Goal: Navigation & Orientation: Find specific page/section

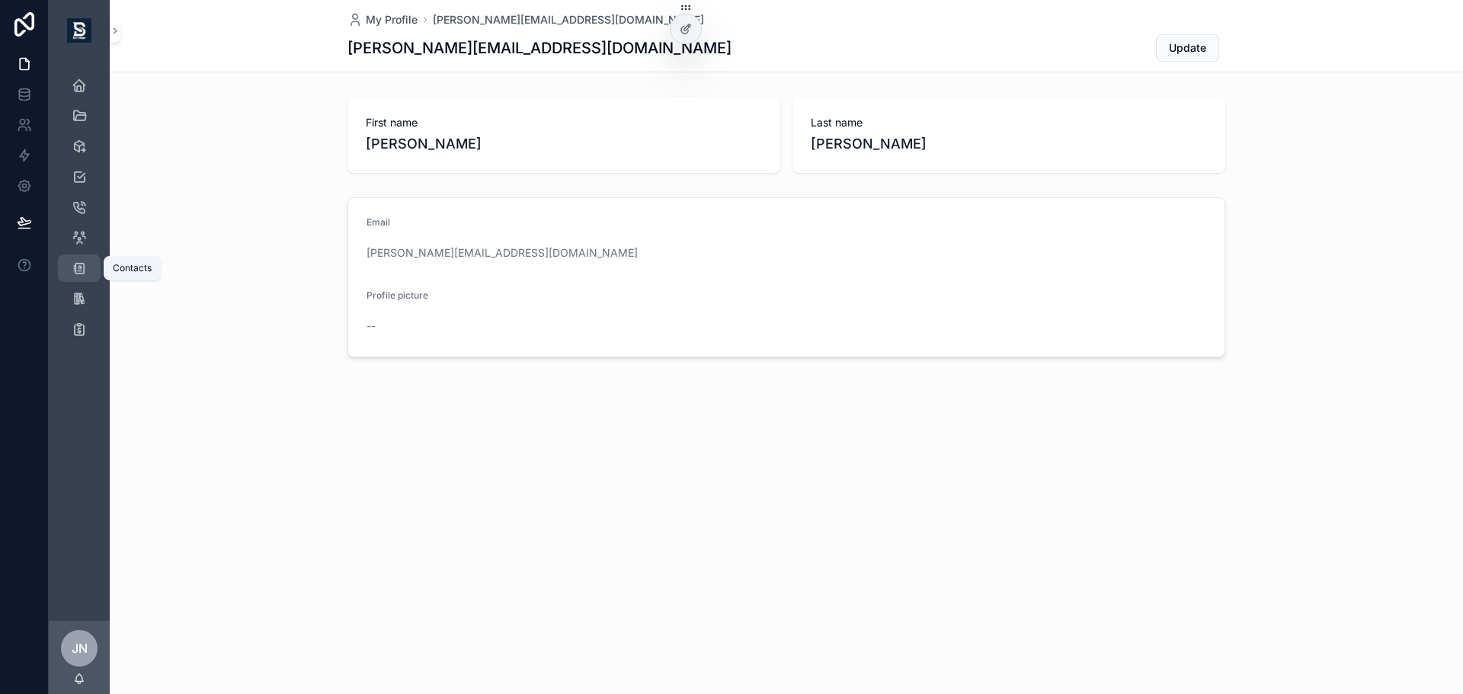
click at [85, 276] on span "scrollable content" at bounding box center [79, 268] width 15 height 15
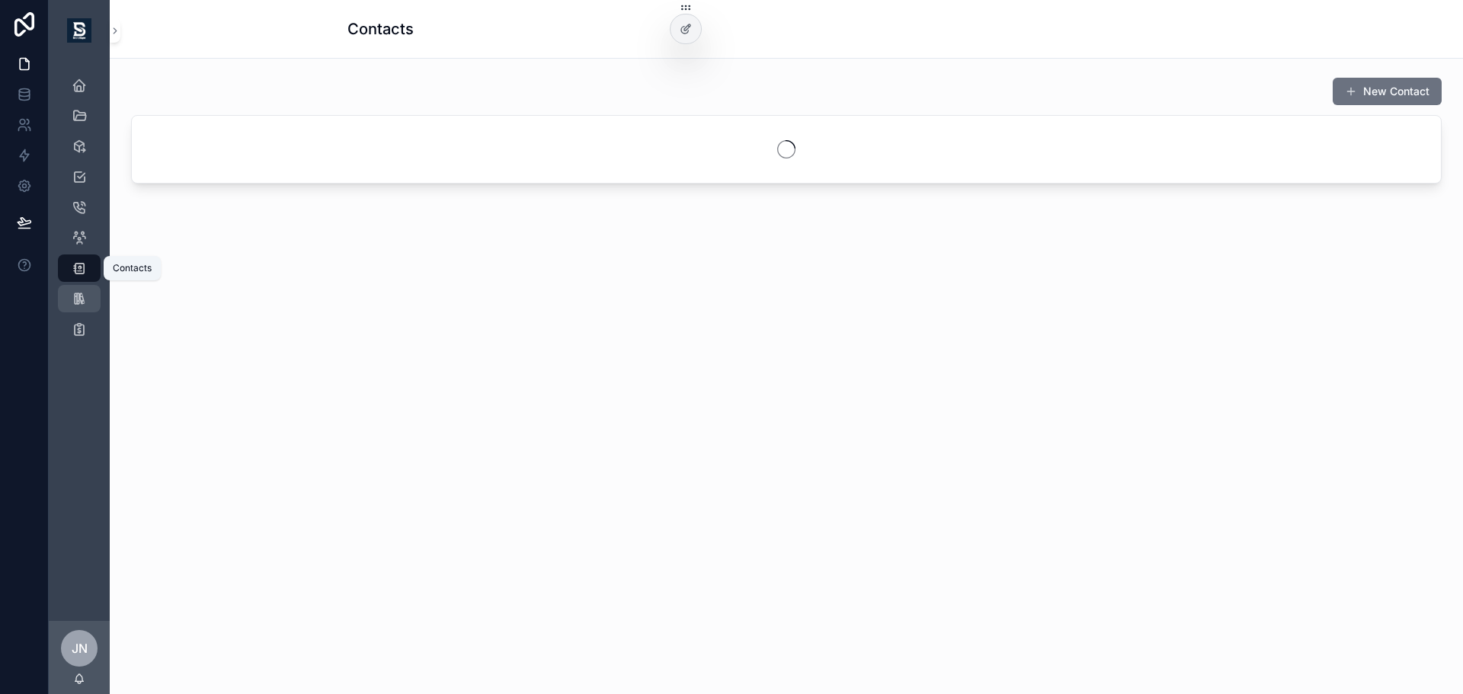
click at [73, 300] on icon "scrollable content" at bounding box center [79, 298] width 15 height 15
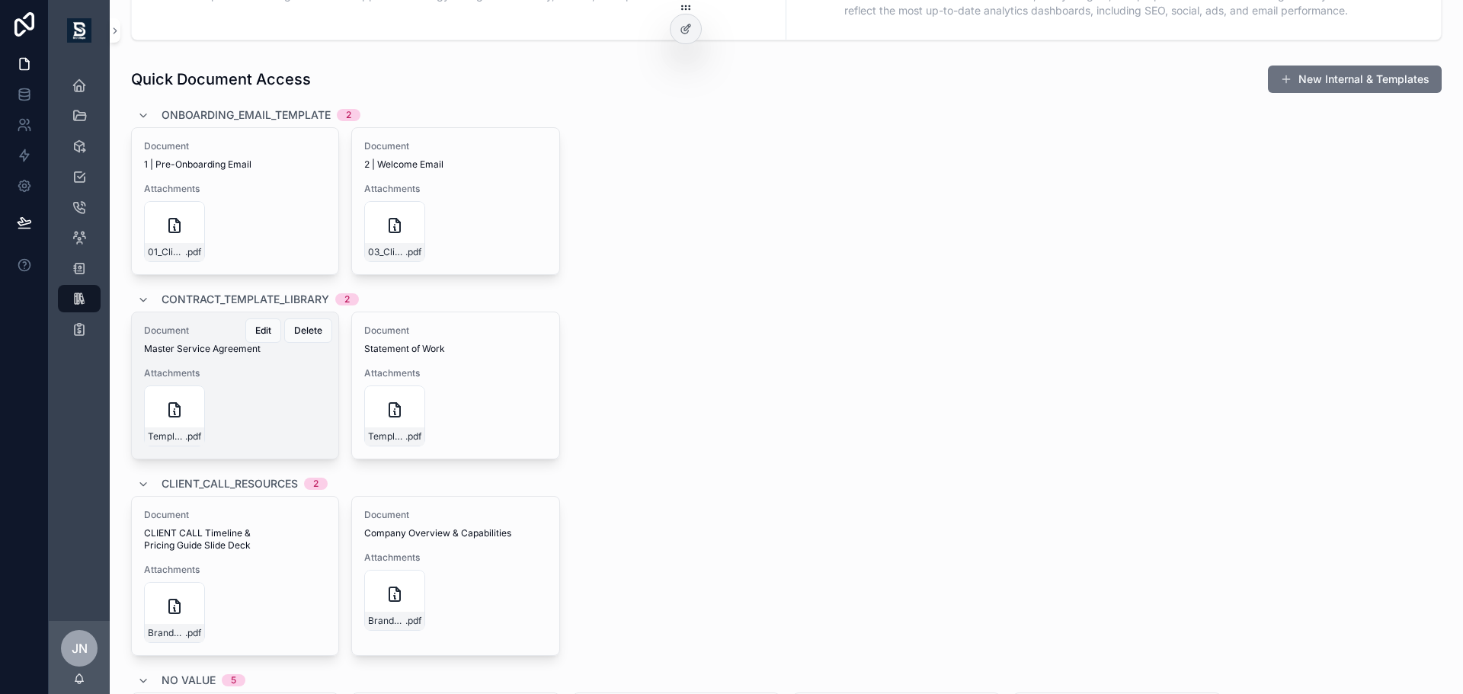
scroll to position [838, 0]
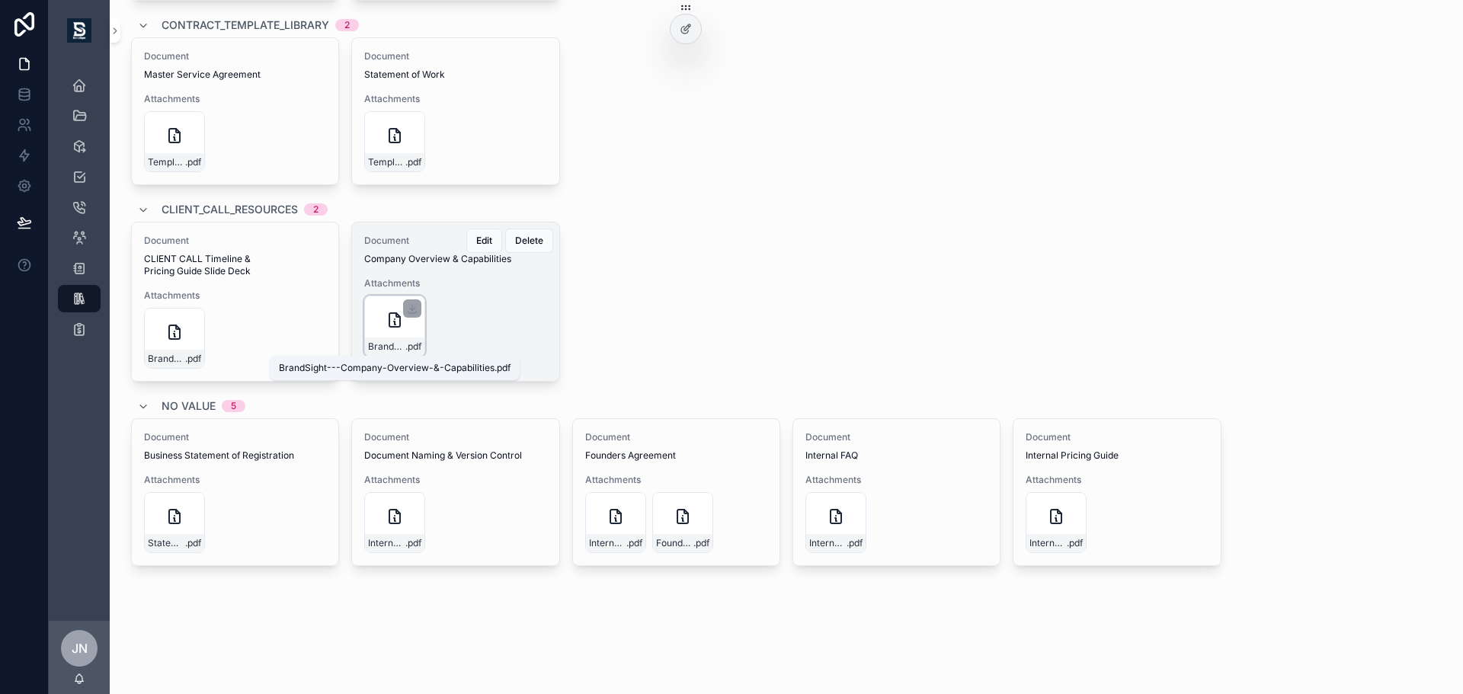
click at [378, 344] on span "BrandSight---Company-Overview-&-Capabilities" at bounding box center [386, 347] width 37 height 12
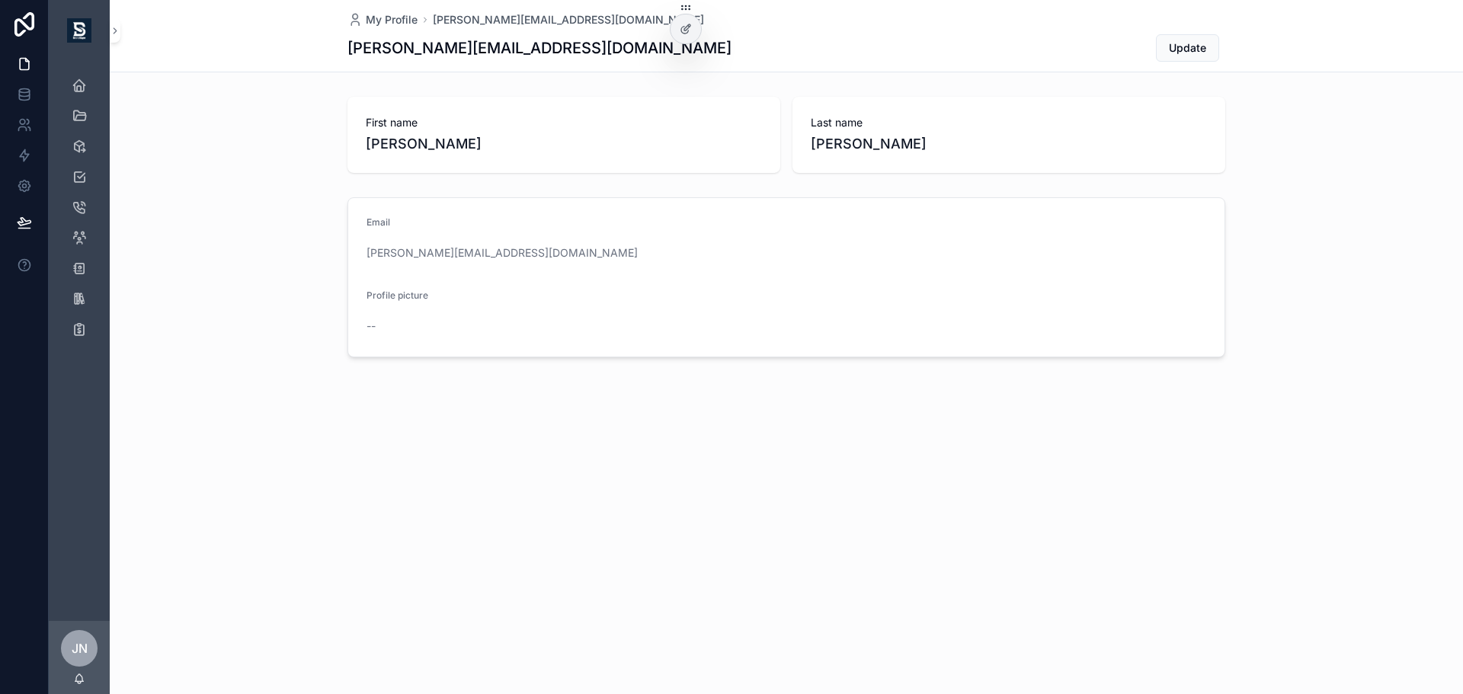
click at [145, 218] on div "Email [PERSON_NAME][EMAIL_ADDRESS][DOMAIN_NAME] Profile picture --" at bounding box center [787, 277] width 1354 height 172
click at [78, 141] on icon "scrollable content" at bounding box center [79, 146] width 15 height 15
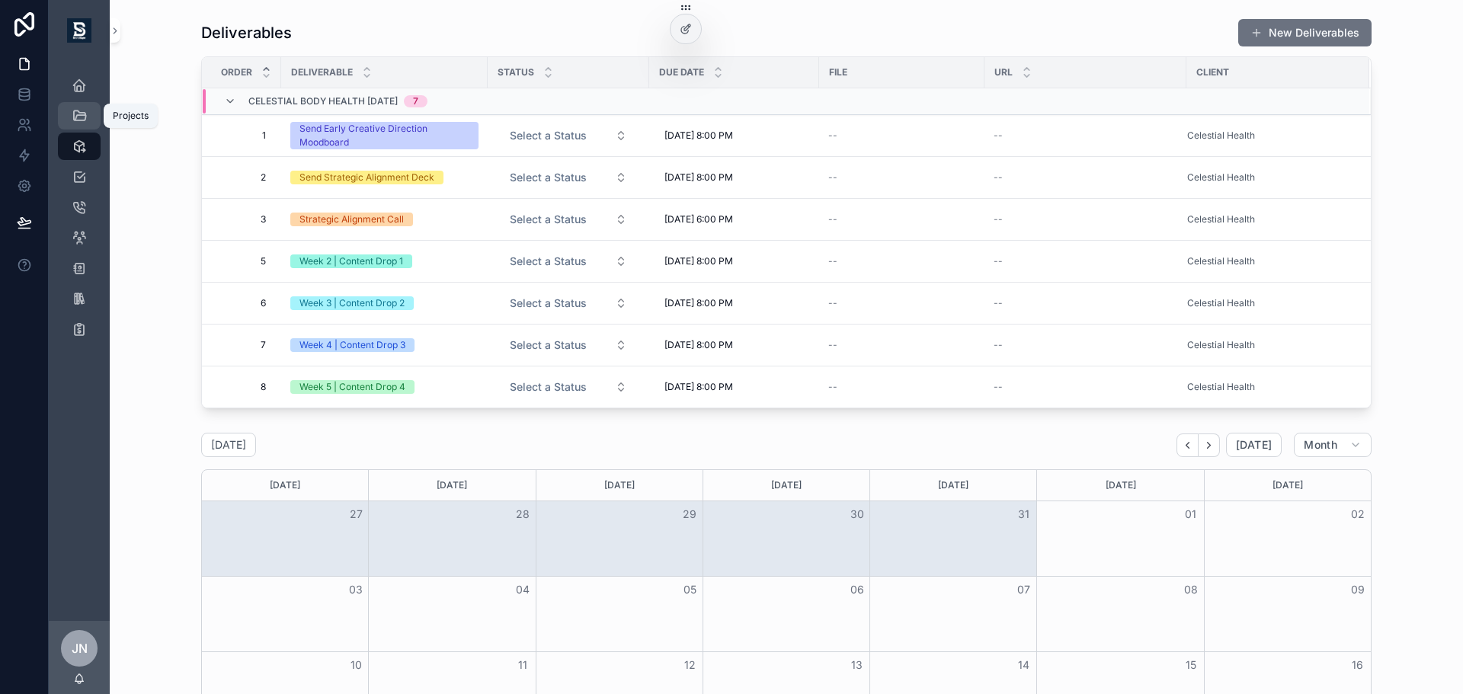
click at [75, 110] on icon "scrollable content" at bounding box center [79, 115] width 15 height 15
